Goal: Check status

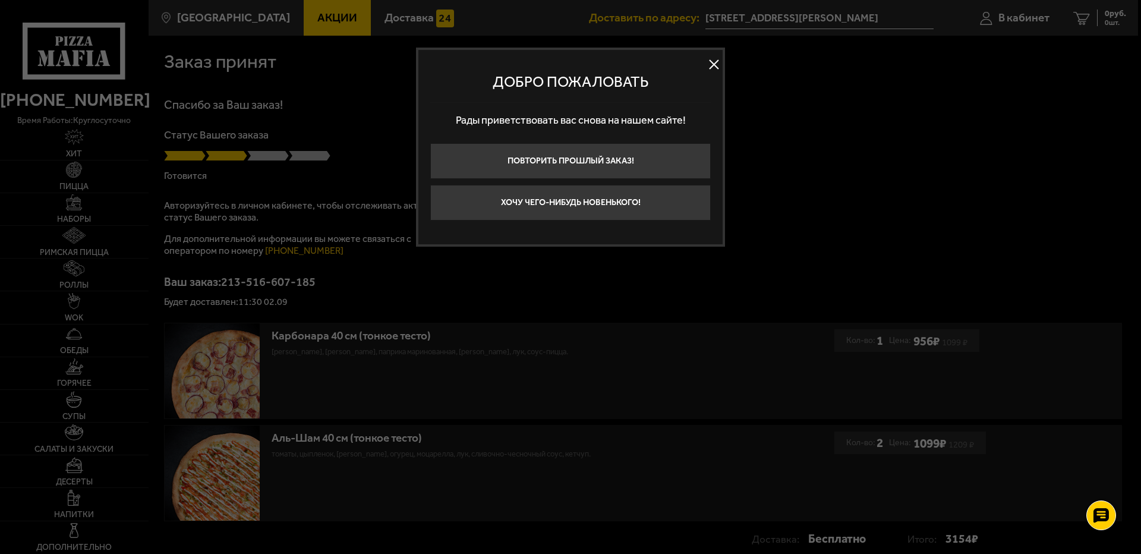
click at [714, 59] on button at bounding box center [714, 65] width 18 height 18
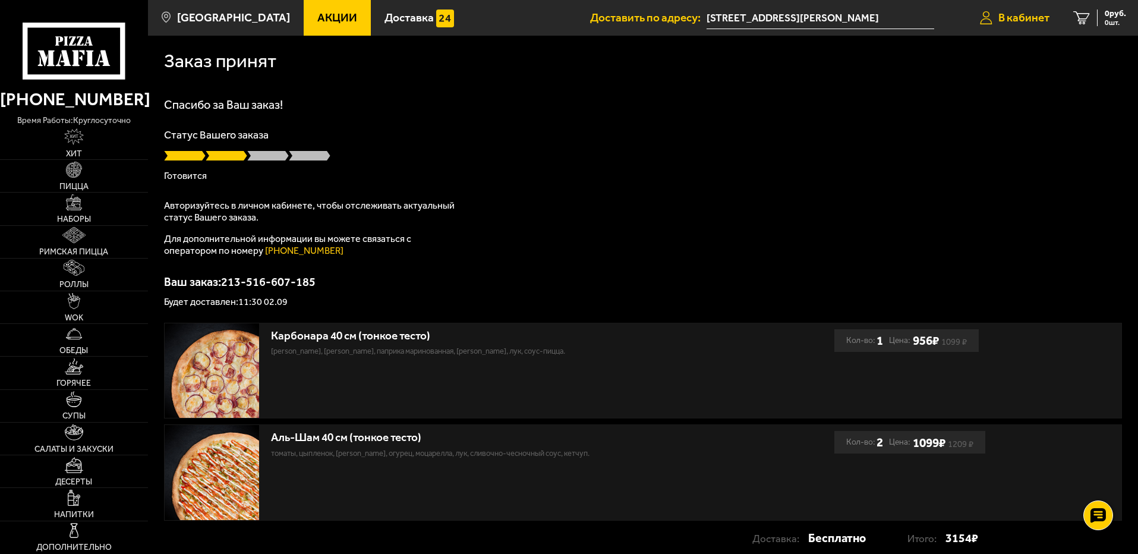
click at [1011, 17] on span "В кабинет" at bounding box center [1023, 17] width 51 height 11
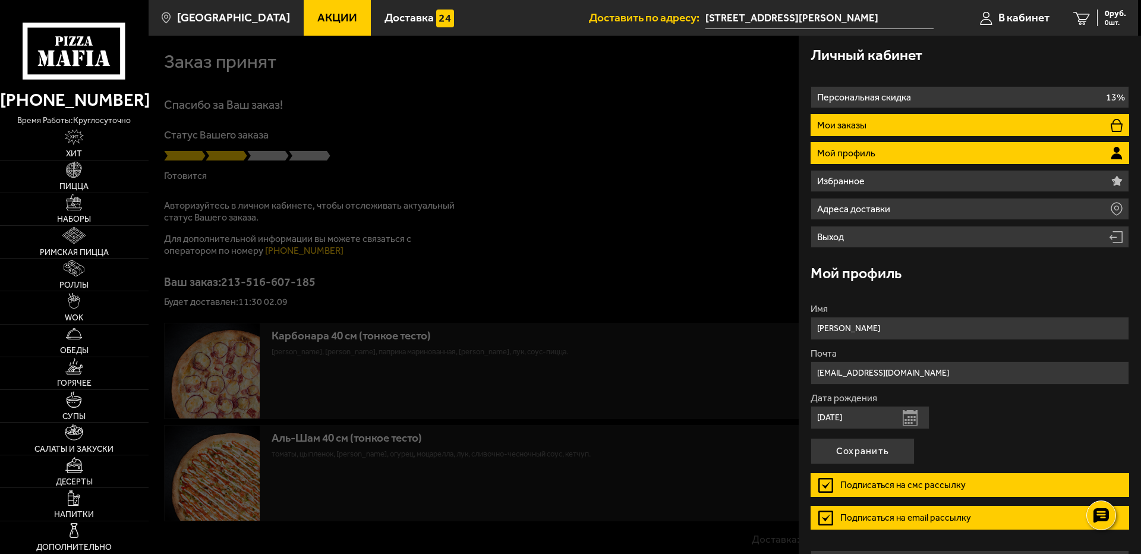
click at [857, 128] on p "Мои заказы" at bounding box center [843, 126] width 52 height 10
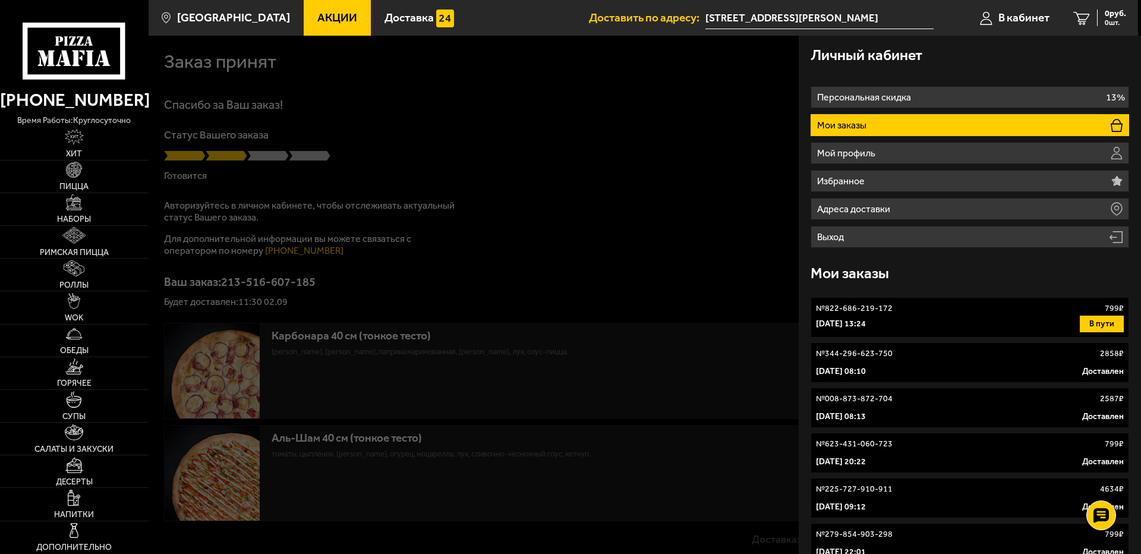
click at [856, 318] on p "29 октября 2024 г. 13:24" at bounding box center [841, 324] width 50 height 12
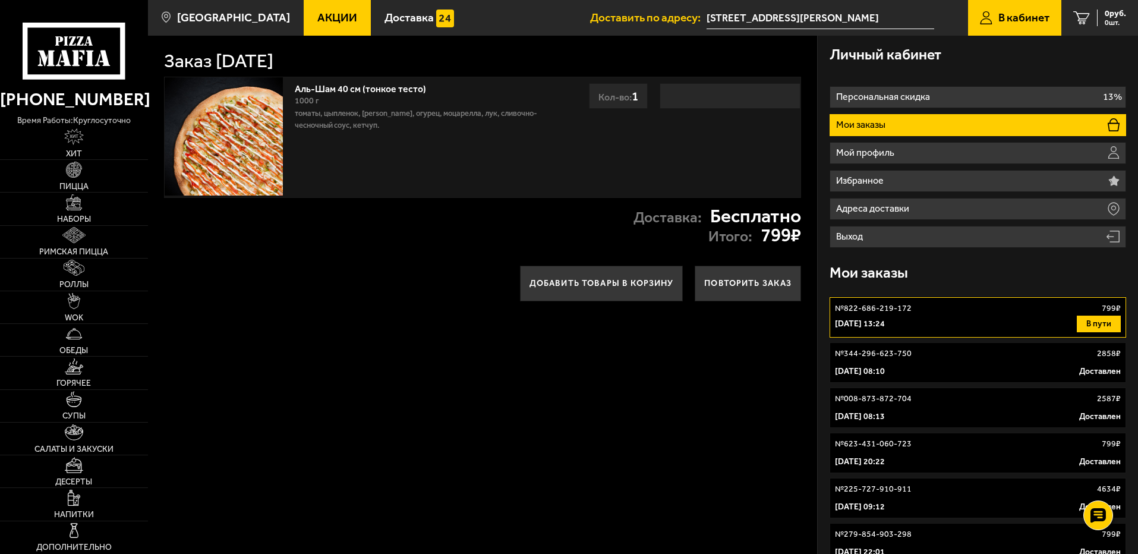
click at [1037, 20] on span "В кабинет" at bounding box center [1023, 17] width 51 height 11
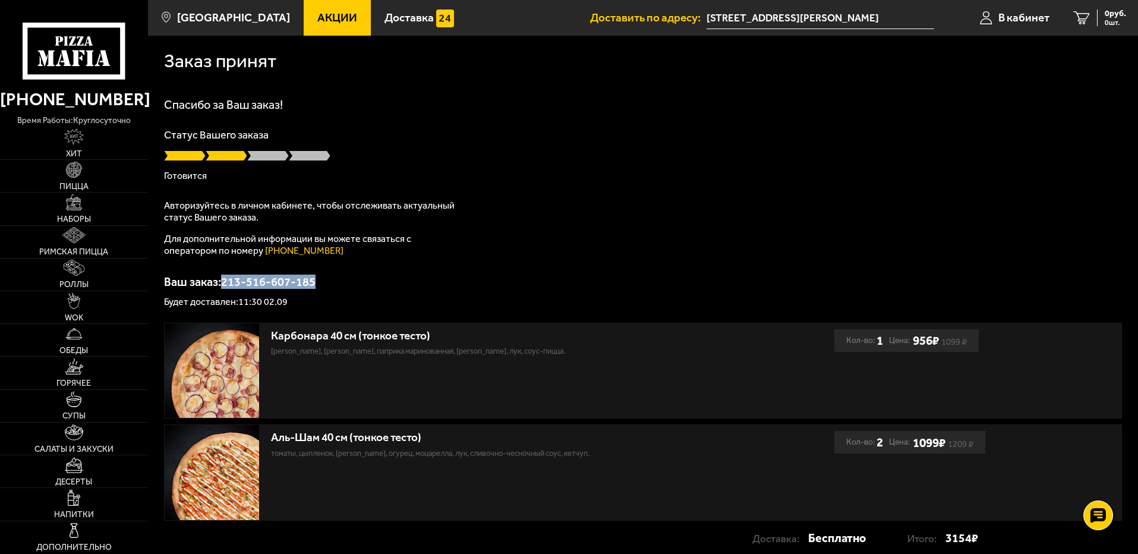
drag, startPoint x: 228, startPoint y: 284, endPoint x: 314, endPoint y: 282, distance: 86.8
click at [314, 282] on p "Ваш заказ: 213-516-607-185" at bounding box center [643, 282] width 958 height 12
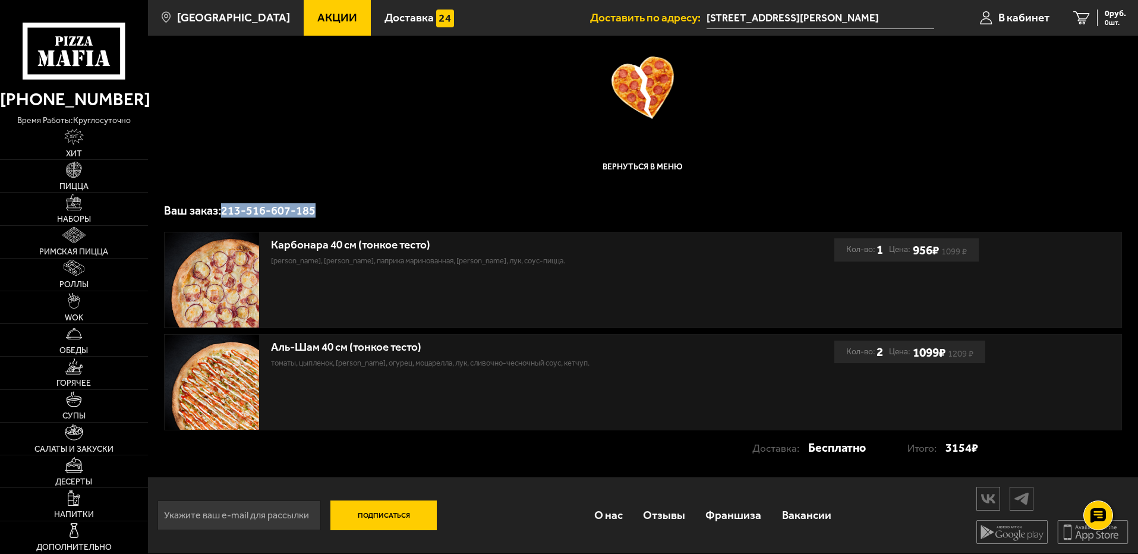
scroll to position [77, 0]
